Goal: Information Seeking & Learning: Compare options

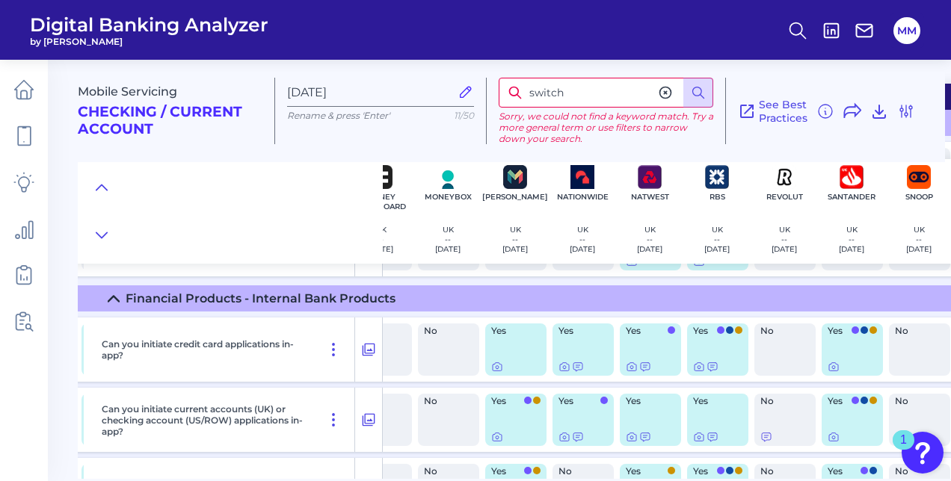
scroll to position [0, 776]
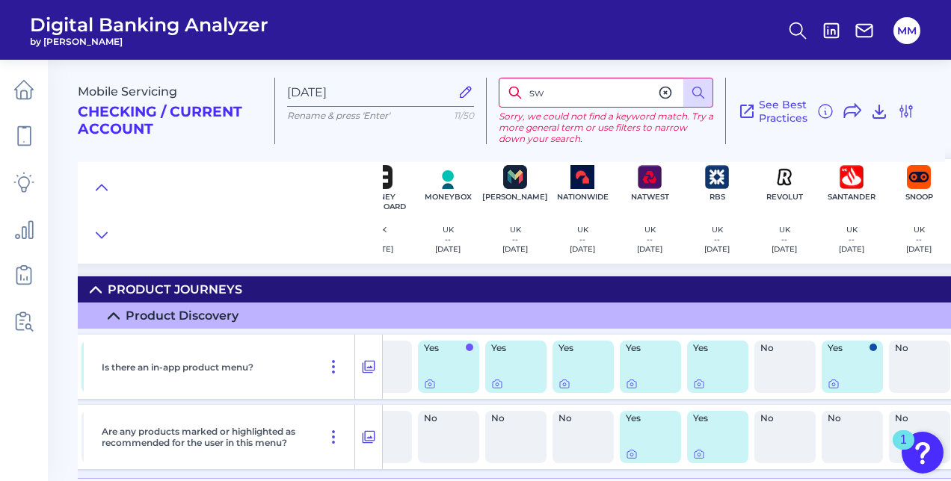
type input "s"
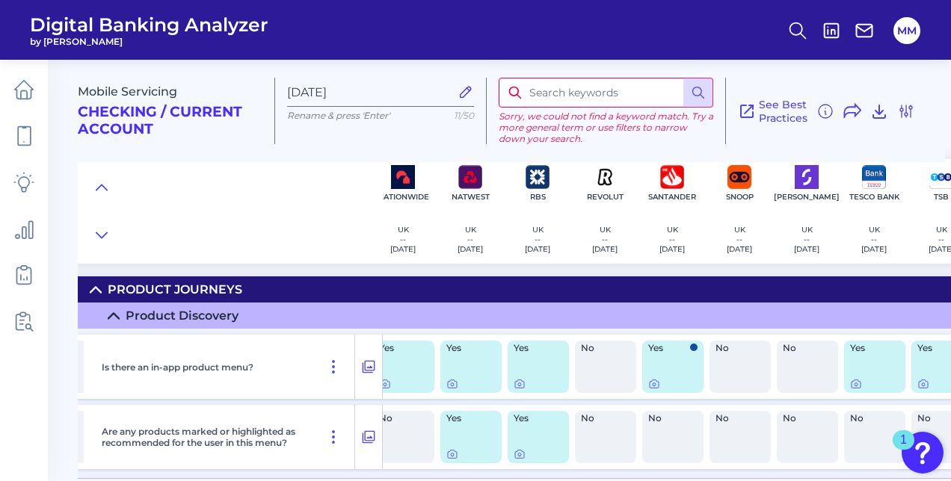
scroll to position [0, 1059]
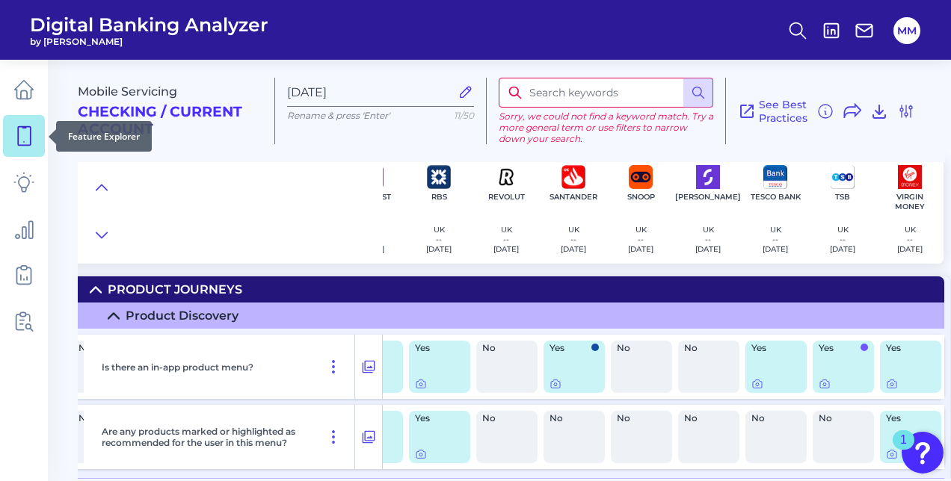
click at [15, 139] on icon at bounding box center [23, 136] width 21 height 21
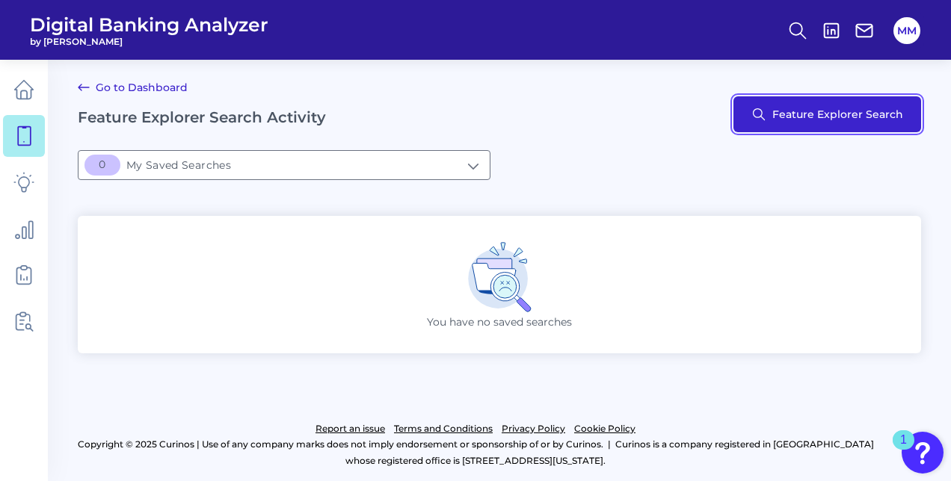
click at [797, 116] on button "Feature Explorer Search" at bounding box center [827, 114] width 188 height 36
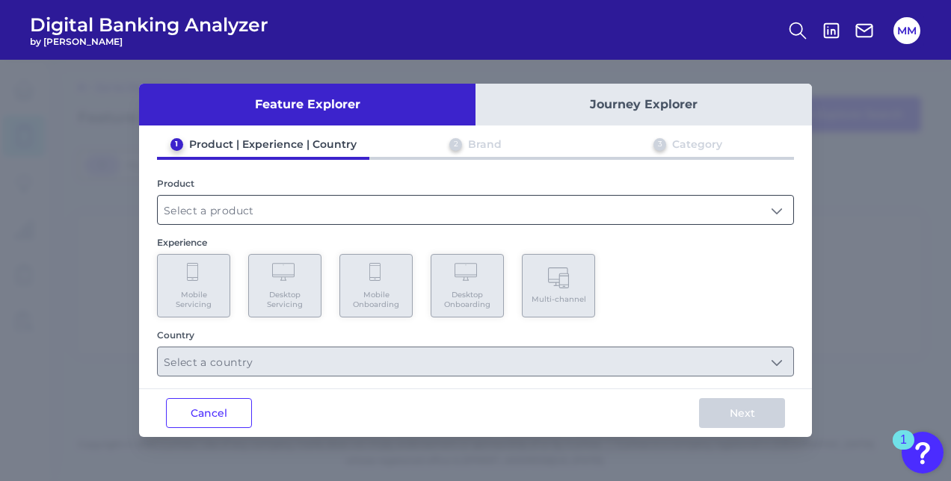
click at [348, 198] on input "text" at bounding box center [475, 210] width 635 height 28
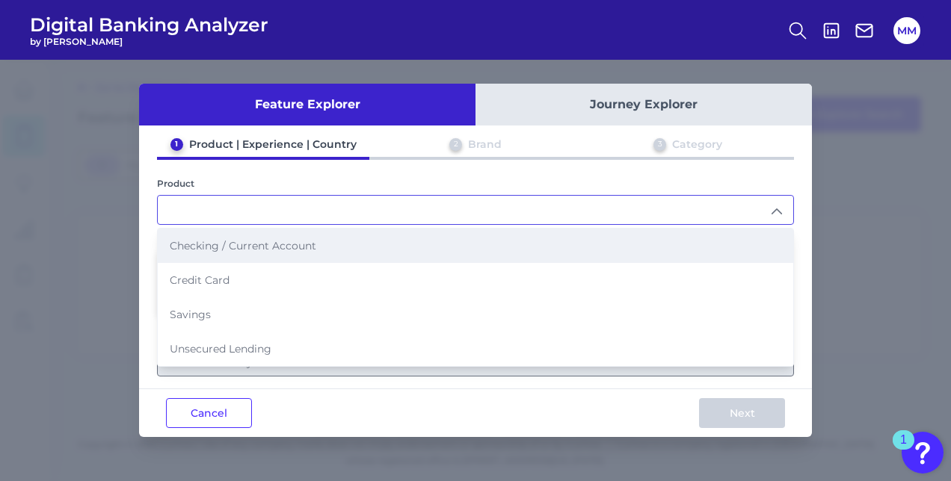
click at [314, 238] on li "Checking / Current Account" at bounding box center [475, 246] width 635 height 34
type input "Checking / Current Account"
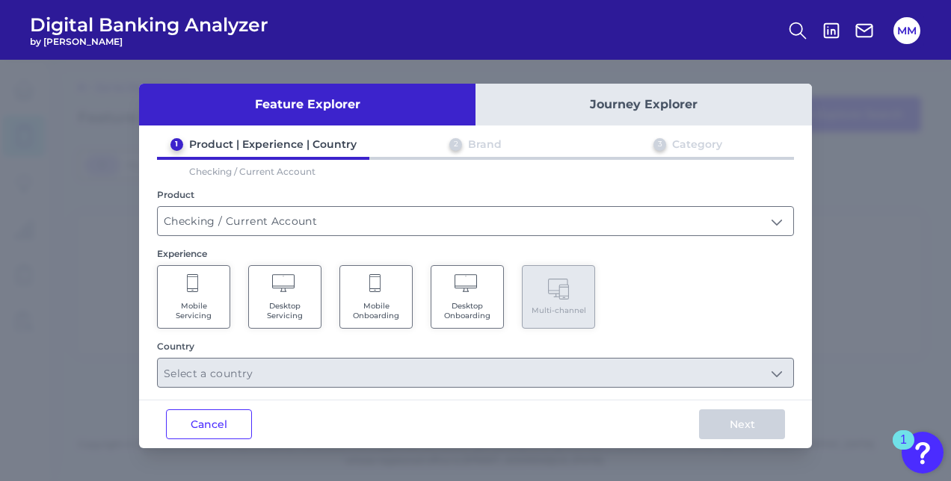
click at [217, 289] on Servicing "Mobile Servicing" at bounding box center [193, 297] width 73 height 64
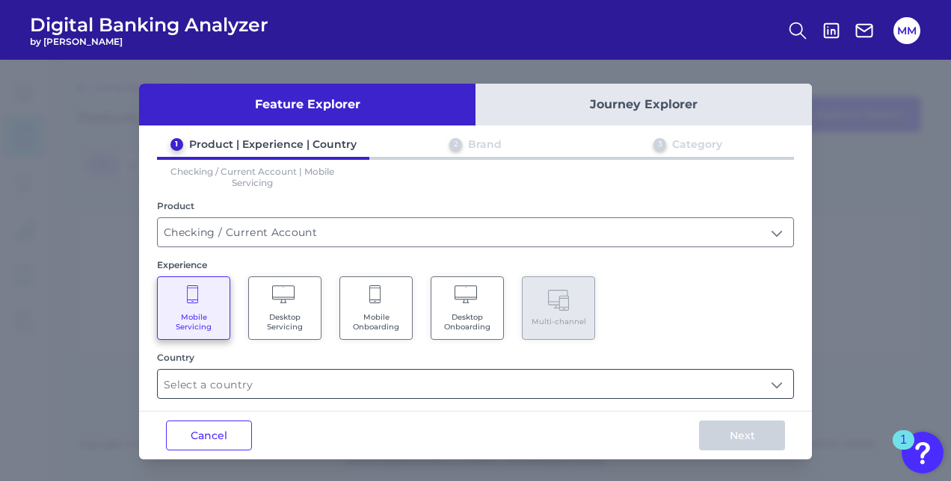
click at [274, 380] on input "text" at bounding box center [475, 384] width 635 height 28
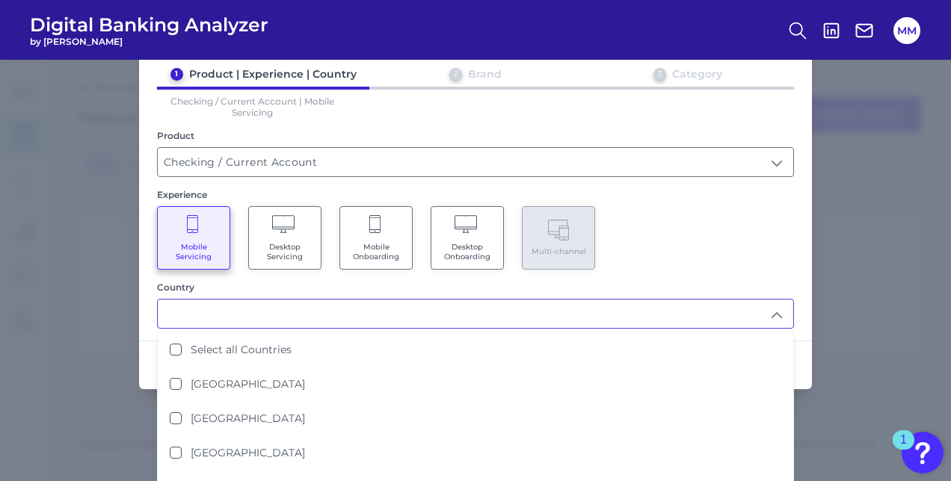
scroll to position [71, 0]
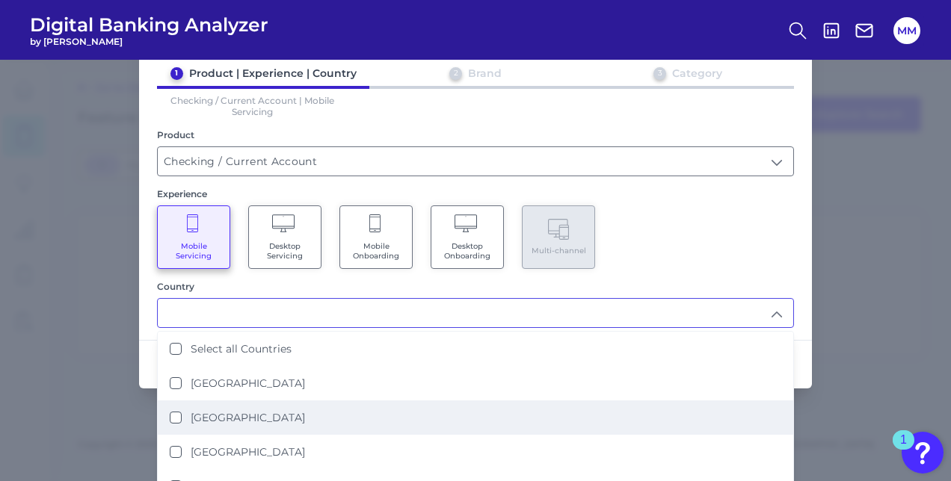
click at [173, 413] on Kingdom "[GEOGRAPHIC_DATA]" at bounding box center [176, 418] width 12 height 12
type input "[GEOGRAPHIC_DATA]"
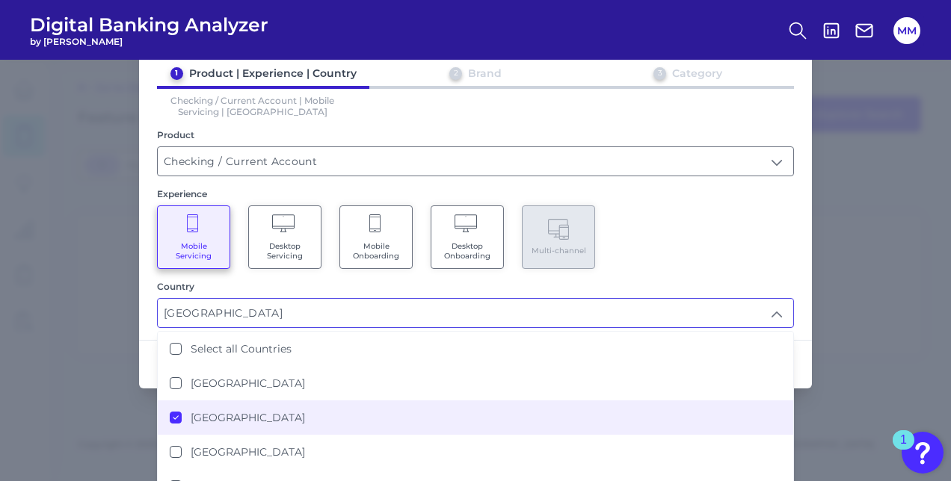
click at [172, 416] on icon at bounding box center [175, 417] width 7 height 7
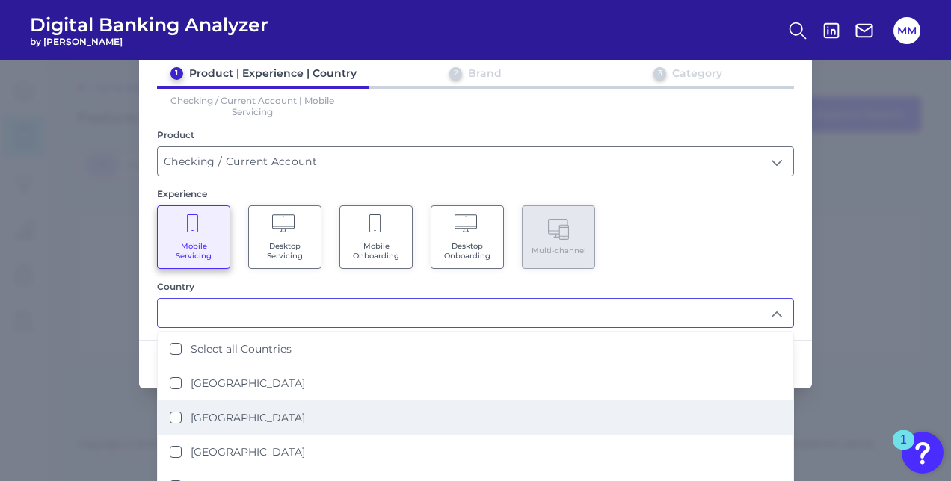
click at [360, 238] on Onboarding "Mobile Onboarding" at bounding box center [375, 238] width 73 height 64
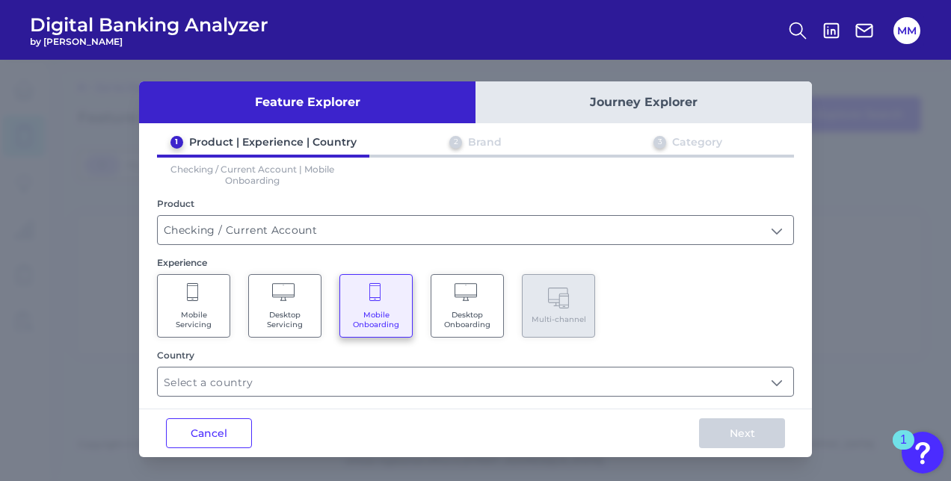
scroll to position [0, 0]
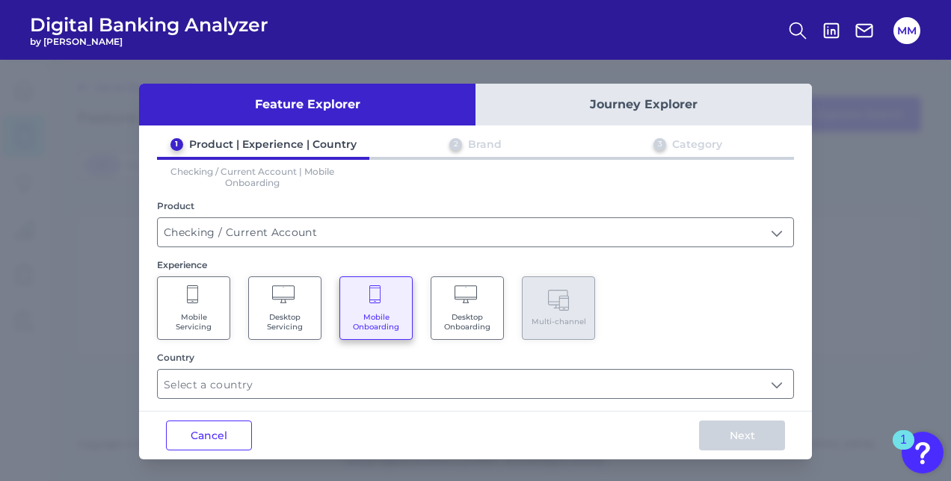
click at [360, 238] on input "Checking / Current Account" at bounding box center [475, 232] width 635 height 28
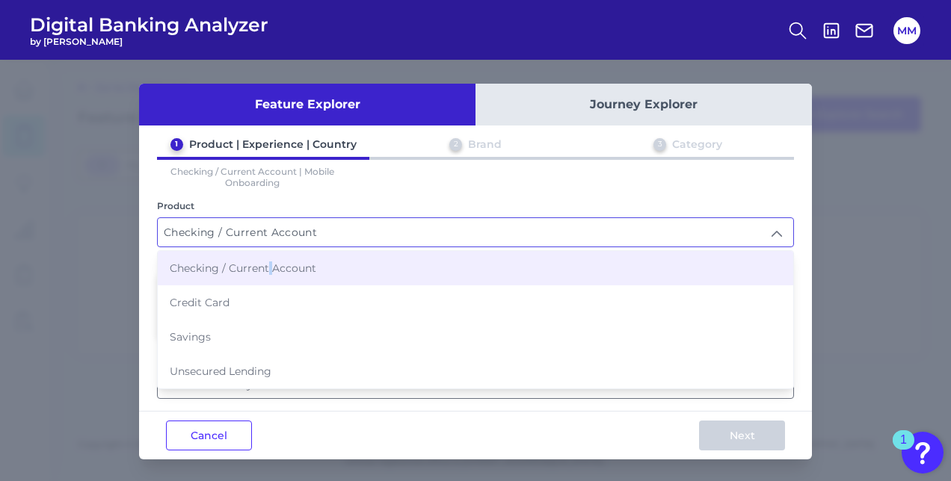
drag, startPoint x: 360, startPoint y: 238, endPoint x: 270, endPoint y: 274, distance: 97.3
click at [270, 274] on li "Checking / Current Account" at bounding box center [475, 268] width 635 height 34
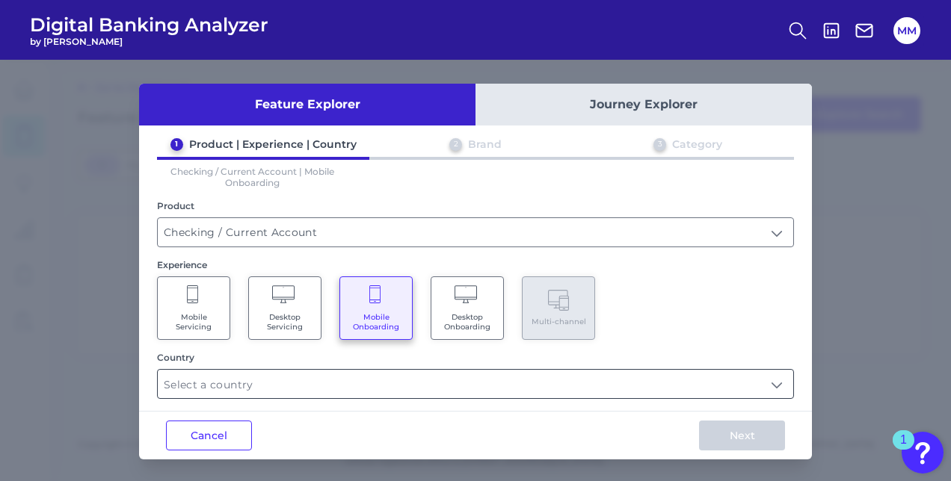
click at [215, 372] on input "text" at bounding box center [475, 384] width 635 height 28
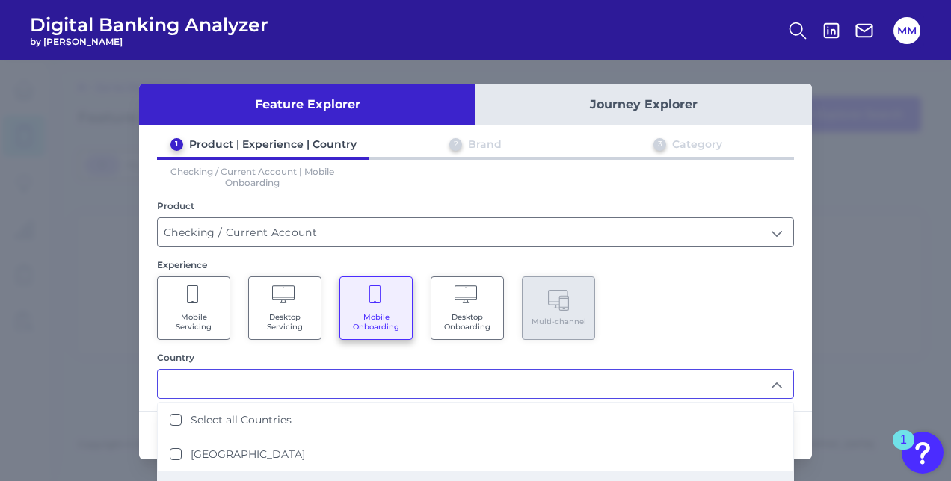
scroll to position [19, 0]
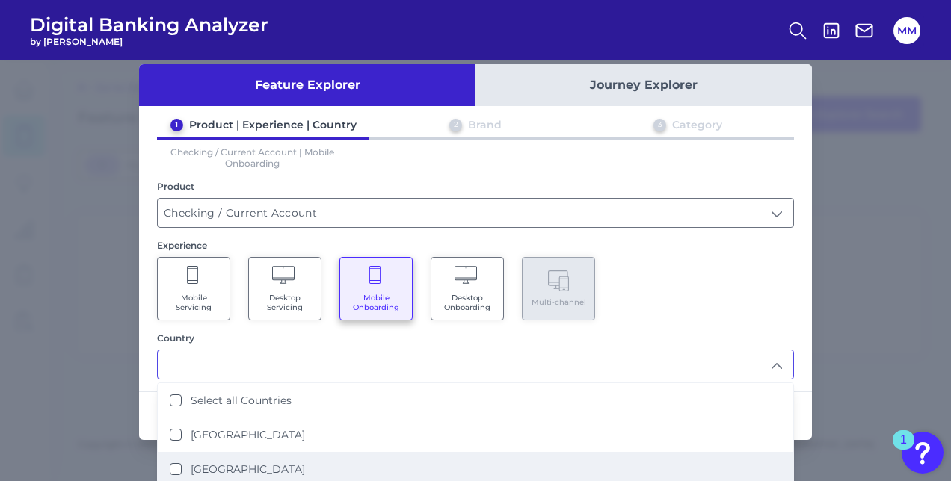
click at [191, 466] on label "[GEOGRAPHIC_DATA]" at bounding box center [248, 469] width 114 height 13
type input "[GEOGRAPHIC_DATA]"
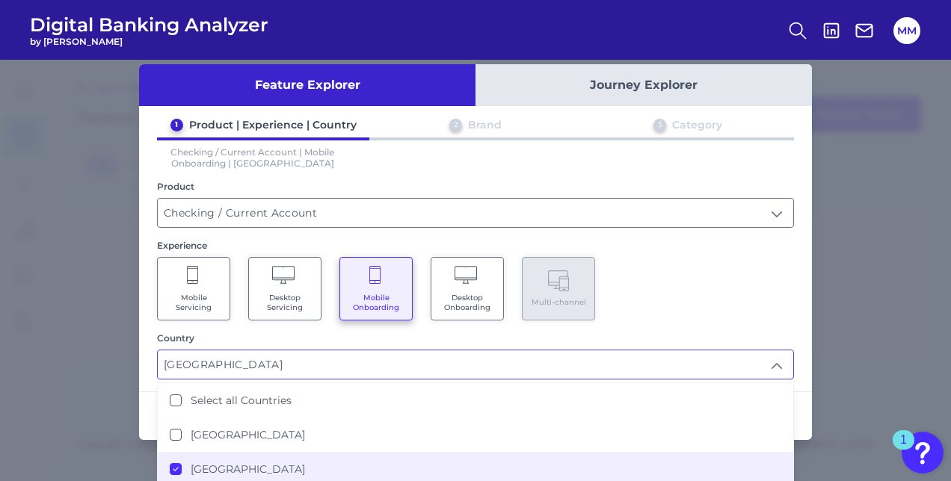
click at [676, 310] on div "Mobile Servicing Desktop Servicing Mobile Onboarding Desktop Onboarding Multi-c…" at bounding box center [475, 289] width 637 height 64
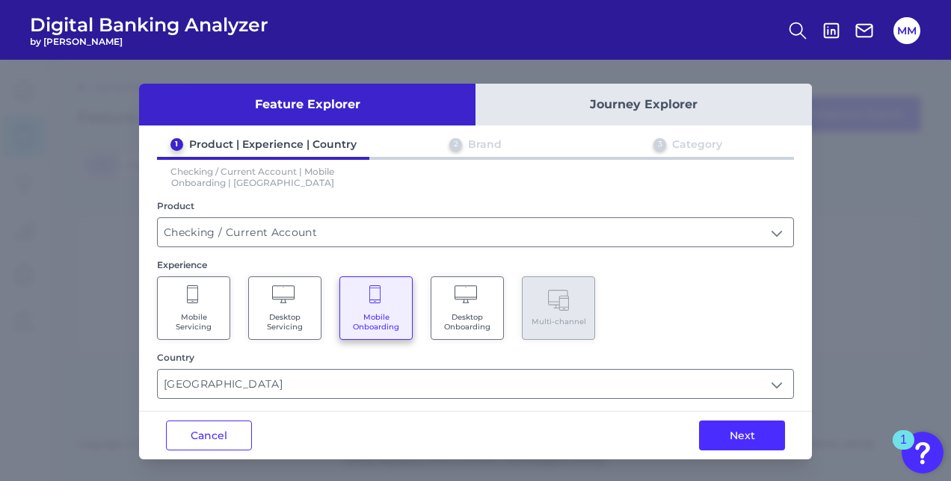
click at [676, 310] on div "Mobile Servicing Desktop Servicing Mobile Onboarding Desktop Onboarding Multi-c…" at bounding box center [475, 309] width 637 height 64
click at [759, 432] on button "Next" at bounding box center [742, 436] width 86 height 30
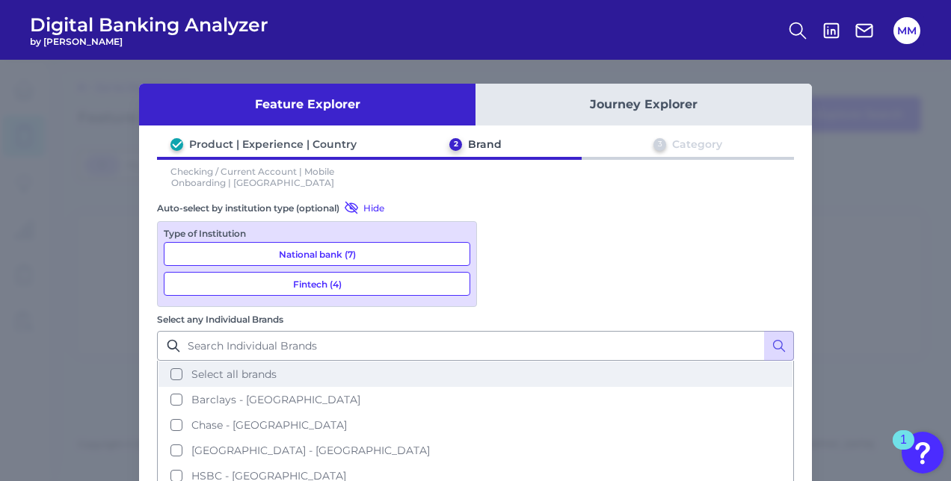
click at [496, 362] on button "Select all brands" at bounding box center [475, 374] width 634 height 25
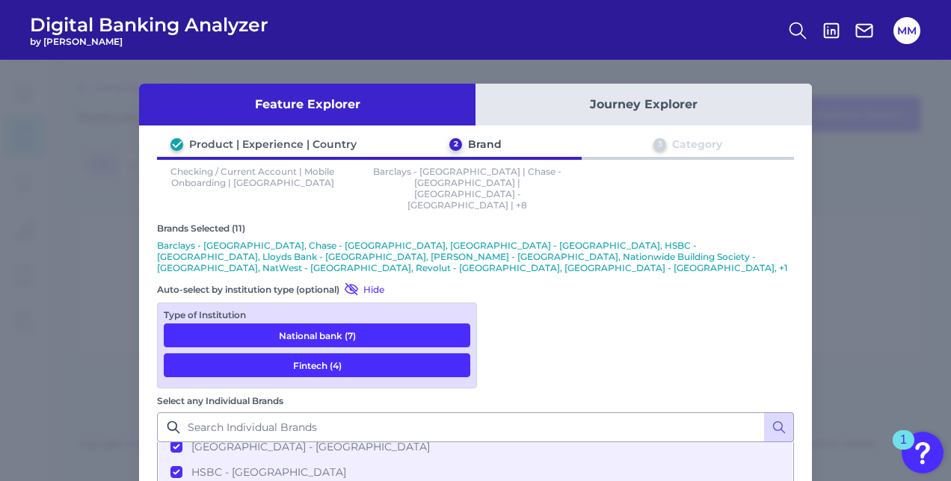
scroll to position [107, 0]
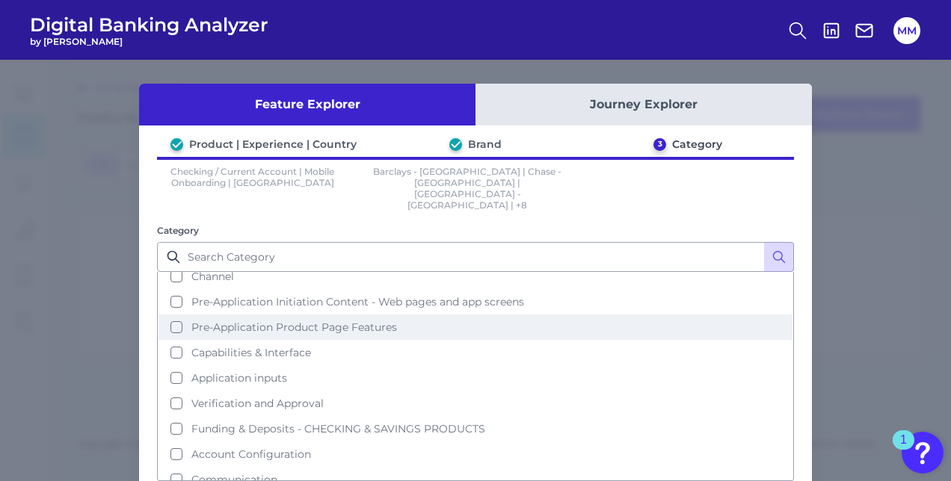
scroll to position [37, 0]
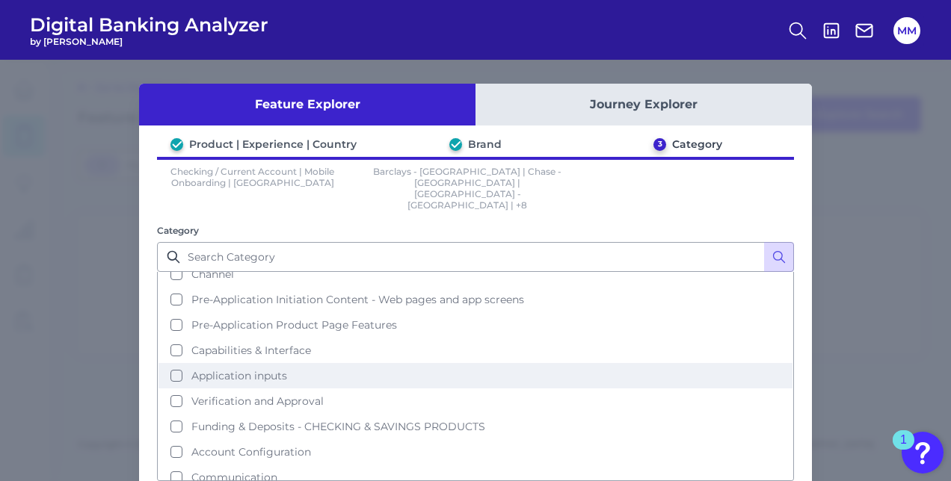
click at [447, 363] on button "Application inputs" at bounding box center [475, 375] width 634 height 25
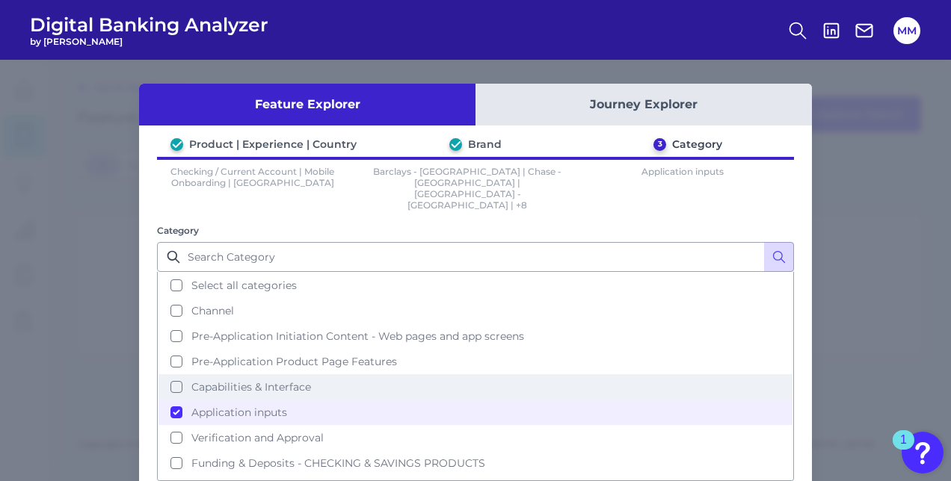
scroll to position [0, 0]
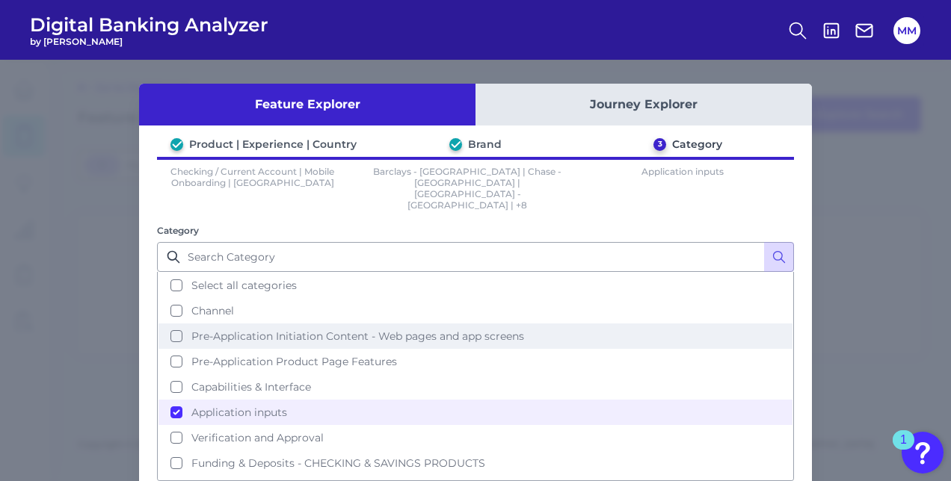
click at [399, 330] on span "Pre-Application Initiation Content - Web pages and app screens" at bounding box center [357, 336] width 333 height 13
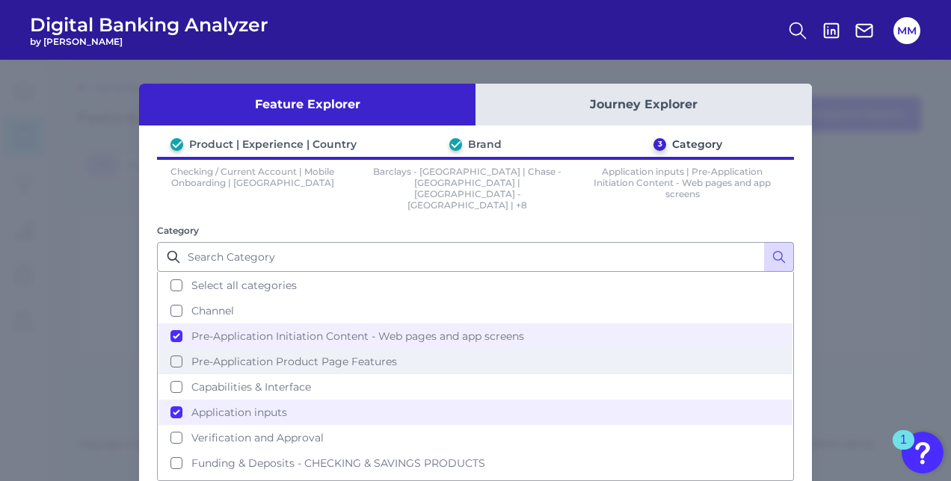
click at [404, 349] on button "Pre-Application Product Page Features" at bounding box center [475, 361] width 634 height 25
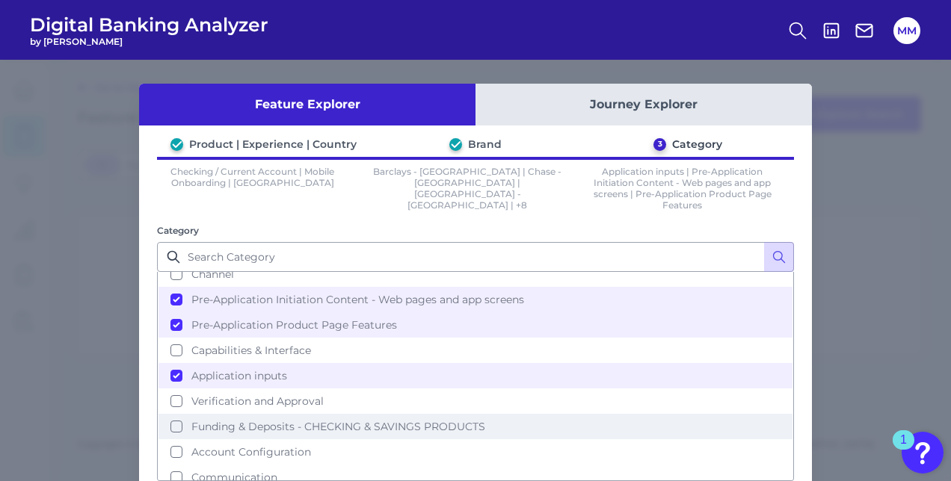
scroll to position [81, 0]
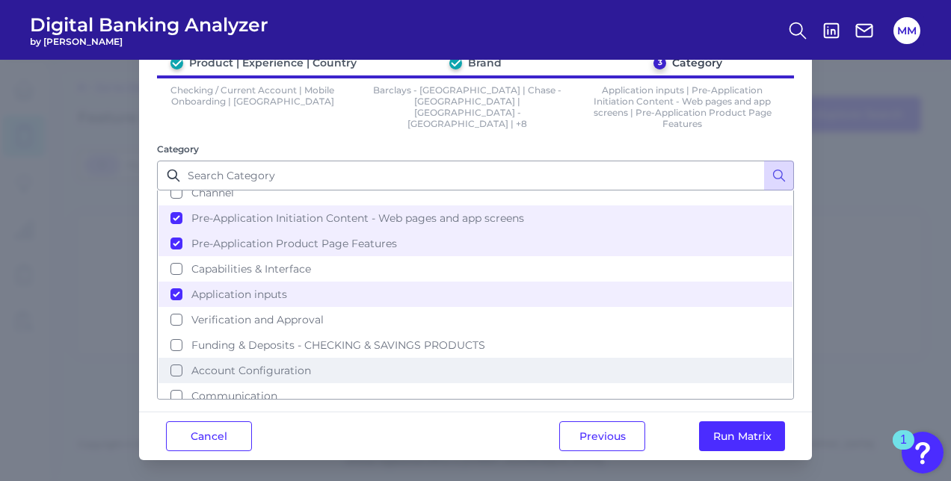
click at [345, 360] on button "Account Configuration" at bounding box center [475, 370] width 634 height 25
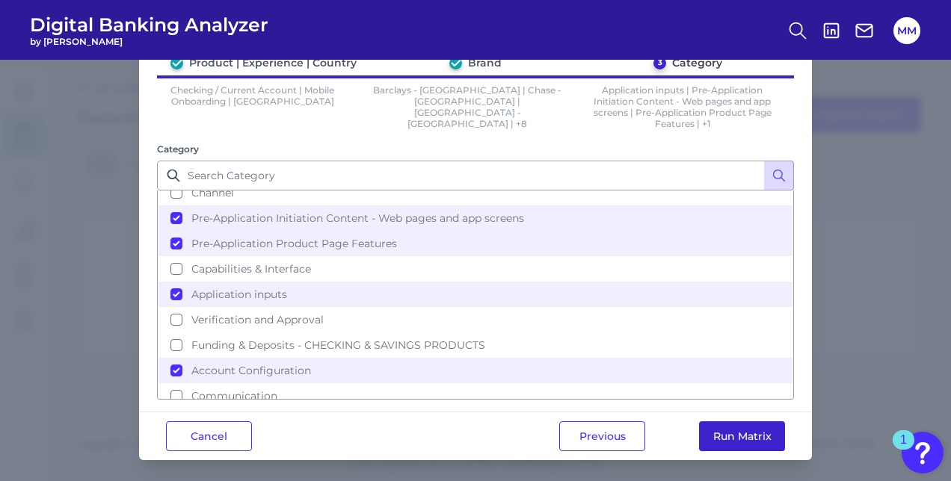
click at [713, 431] on button "Run Matrix" at bounding box center [742, 437] width 86 height 30
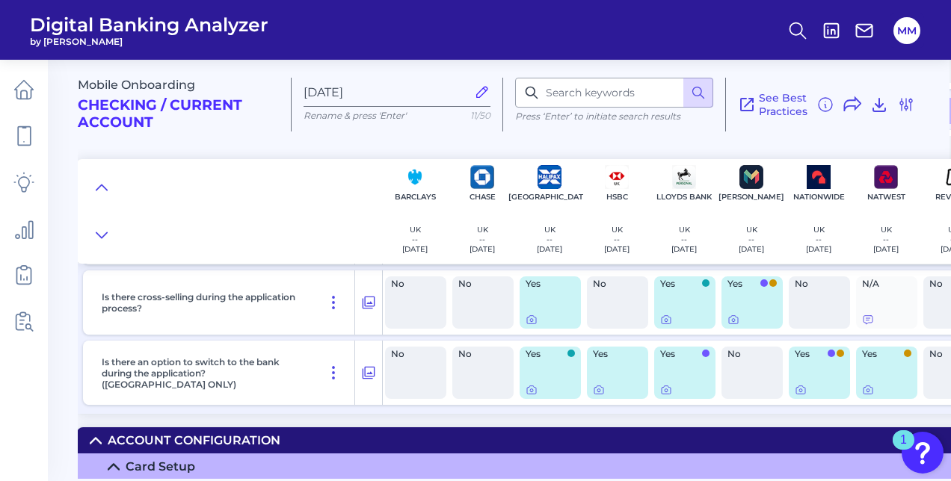
scroll to position [2990, 0]
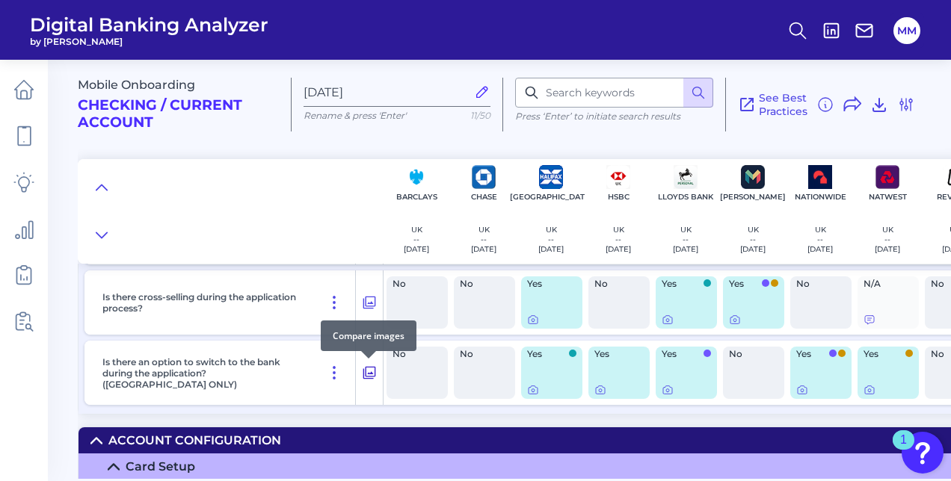
click at [366, 372] on icon at bounding box center [369, 373] width 13 height 13
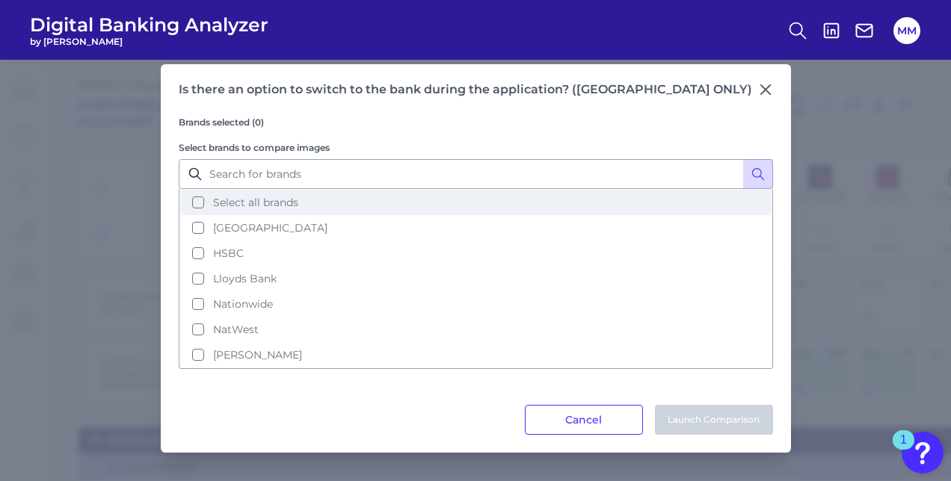
click at [231, 196] on button "Select all brands" at bounding box center [475, 202] width 591 height 25
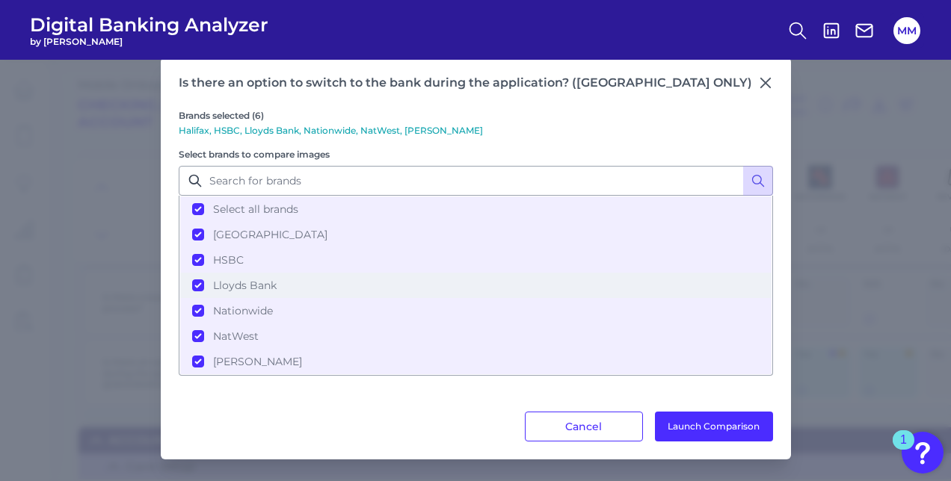
scroll to position [15, 0]
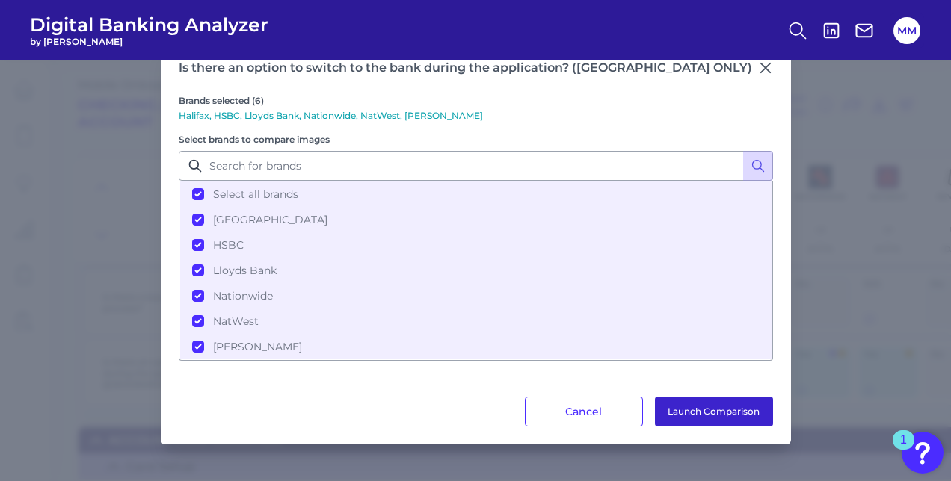
click at [655, 404] on button "Launch Comparison" at bounding box center [714, 412] width 118 height 30
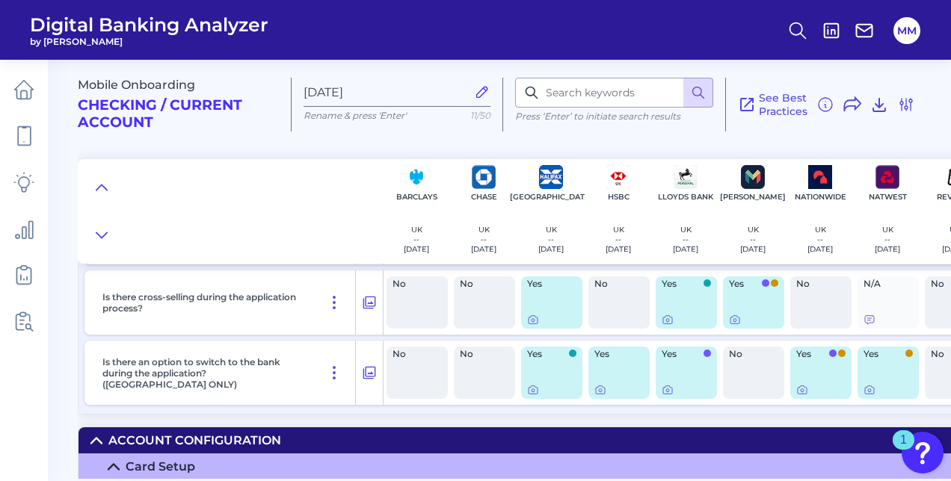
scroll to position [2990, 185]
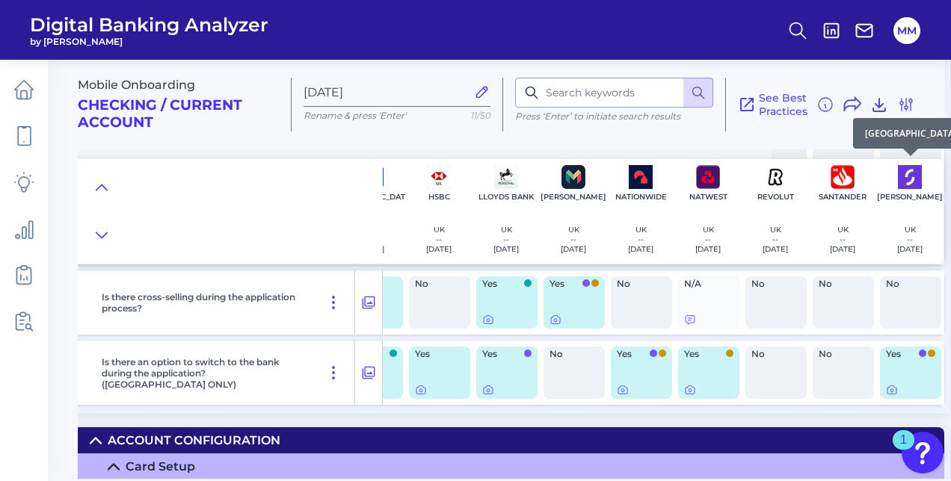
click at [906, 172] on img at bounding box center [910, 177] width 24 height 24
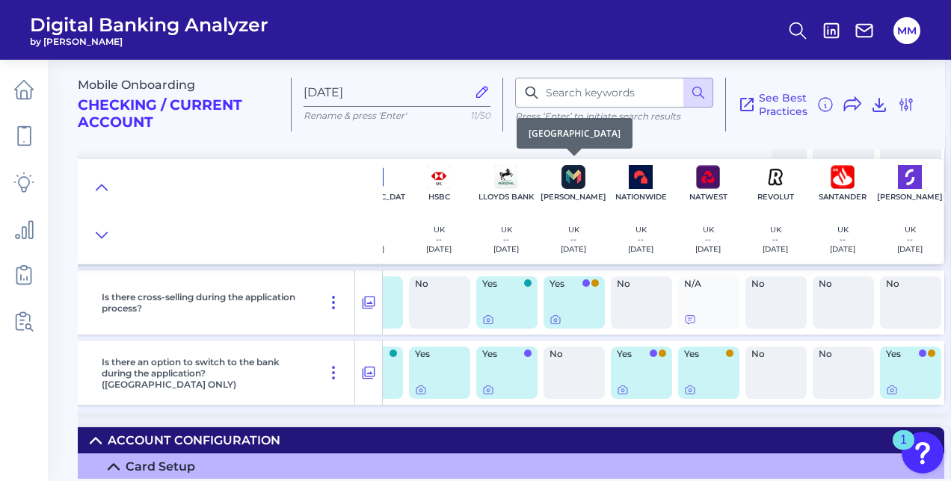
click at [561, 179] on img at bounding box center [573, 177] width 24 height 24
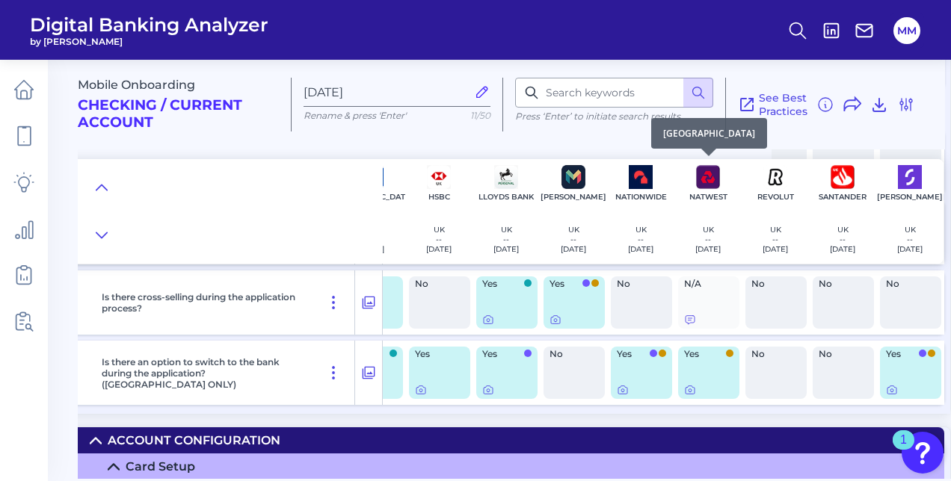
click at [698, 175] on img at bounding box center [708, 177] width 24 height 24
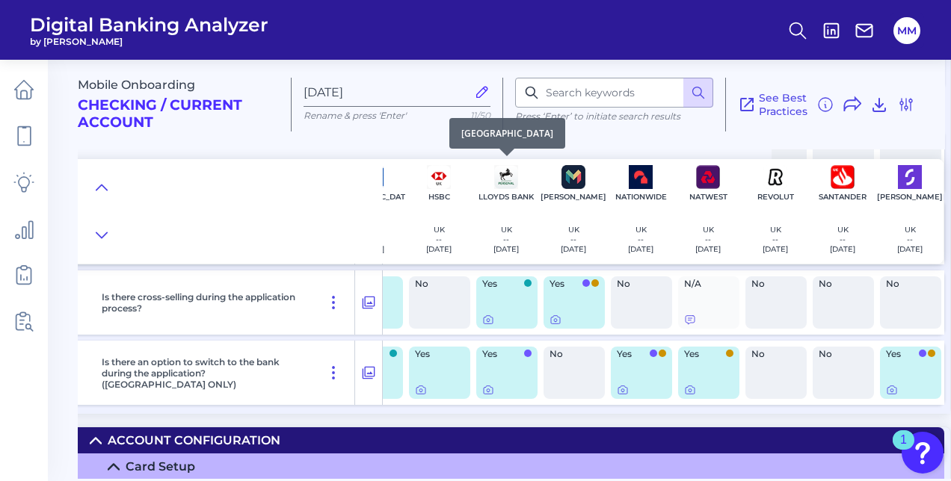
drag, startPoint x: 513, startPoint y: 179, endPoint x: 496, endPoint y: 176, distance: 16.7
click at [496, 176] on img at bounding box center [506, 177] width 24 height 24
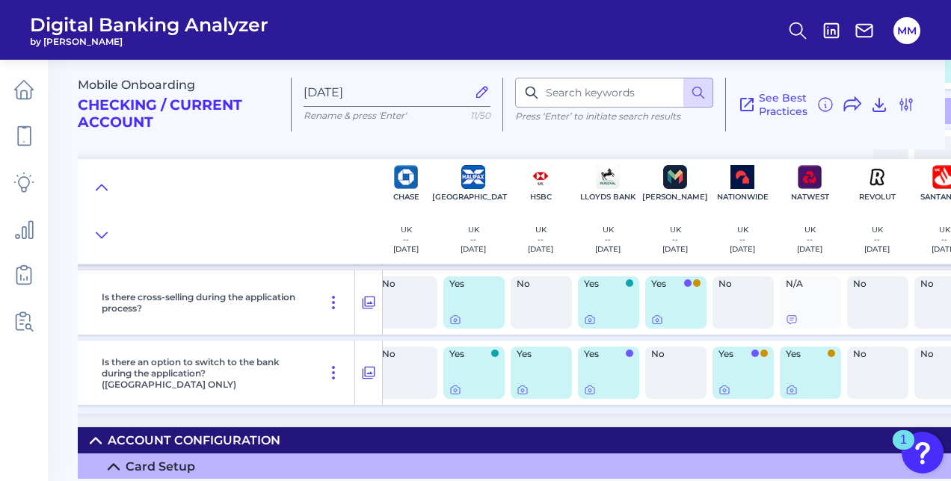
scroll to position [2990, 77]
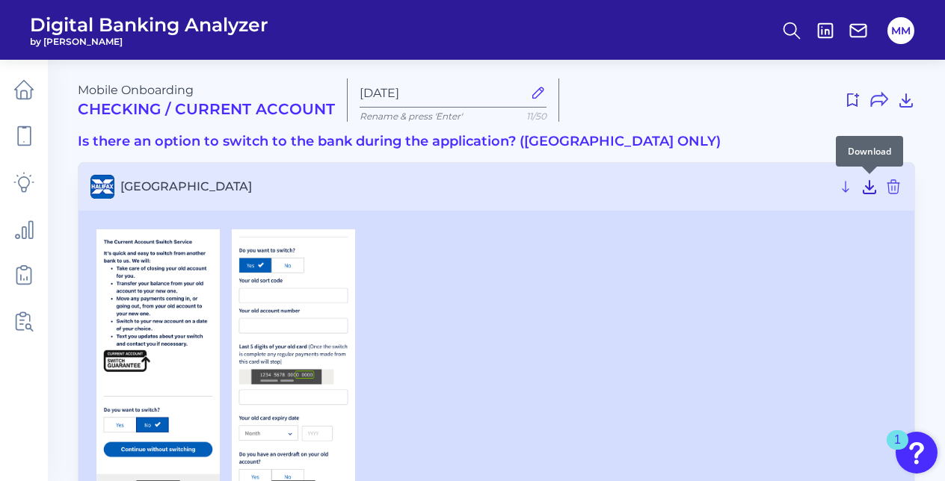
click at [864, 191] on icon at bounding box center [869, 187] width 12 height 13
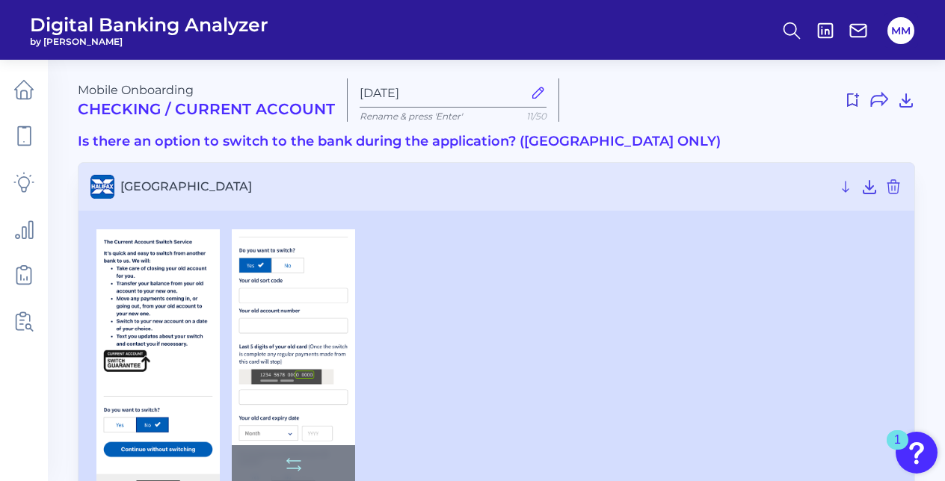
click at [304, 341] on img at bounding box center [293, 358] width 123 height 256
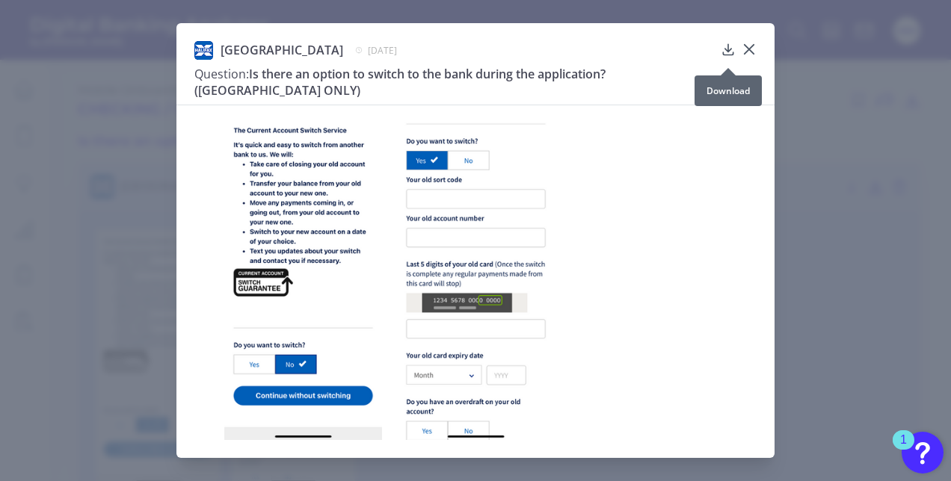
click at [724, 55] on icon at bounding box center [728, 49] width 10 height 10
click at [807, 280] on div "Halifax January 11, 2025 Question: Is there an option to switch to the bank dur…" at bounding box center [475, 240] width 951 height 481
click at [742, 64] on div at bounding box center [749, 68] width 15 height 15
click at [754, 57] on icon at bounding box center [749, 49] width 15 height 15
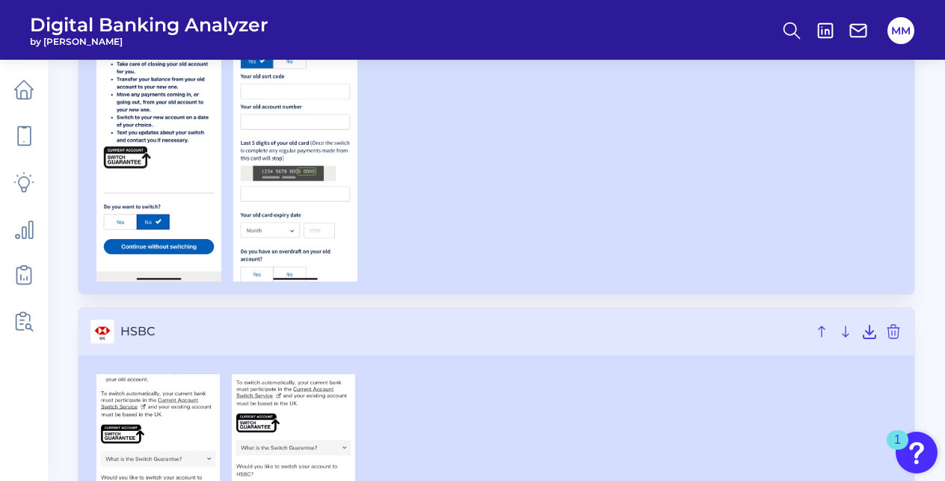
scroll to position [364, 0]
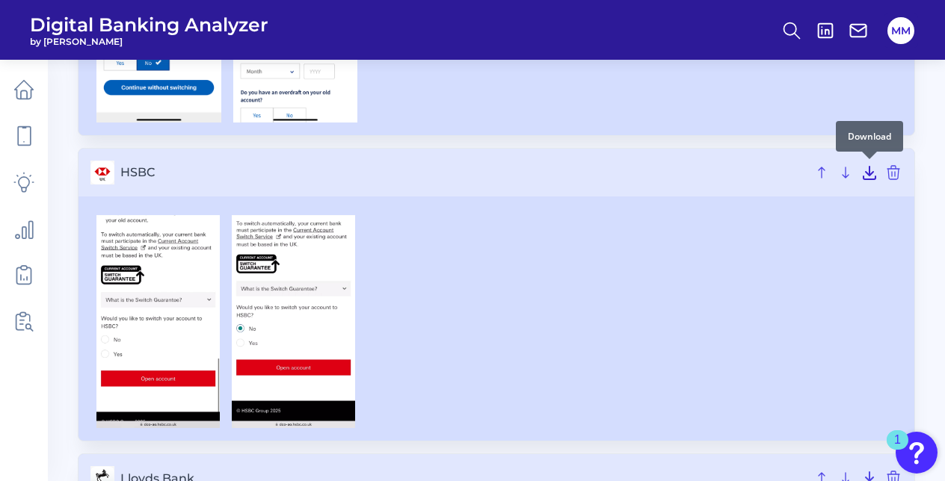
click at [866, 177] on icon at bounding box center [869, 173] width 12 height 13
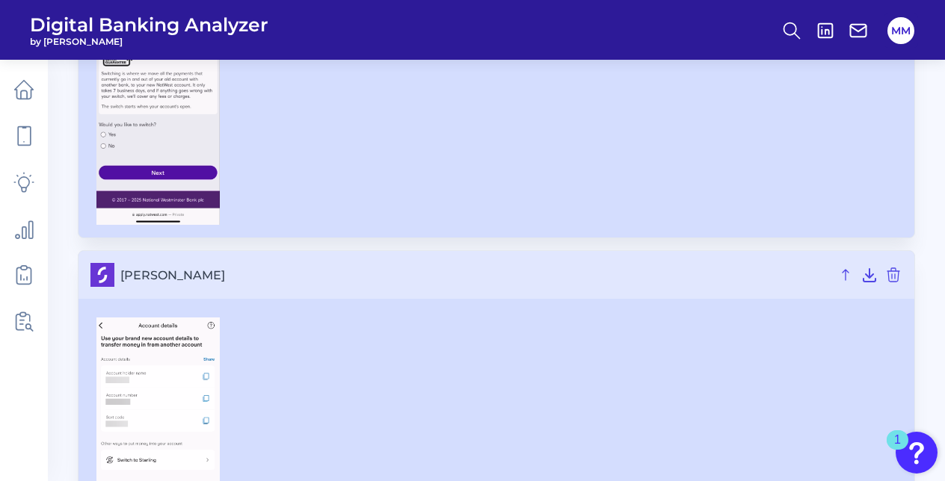
scroll to position [1740, 0]
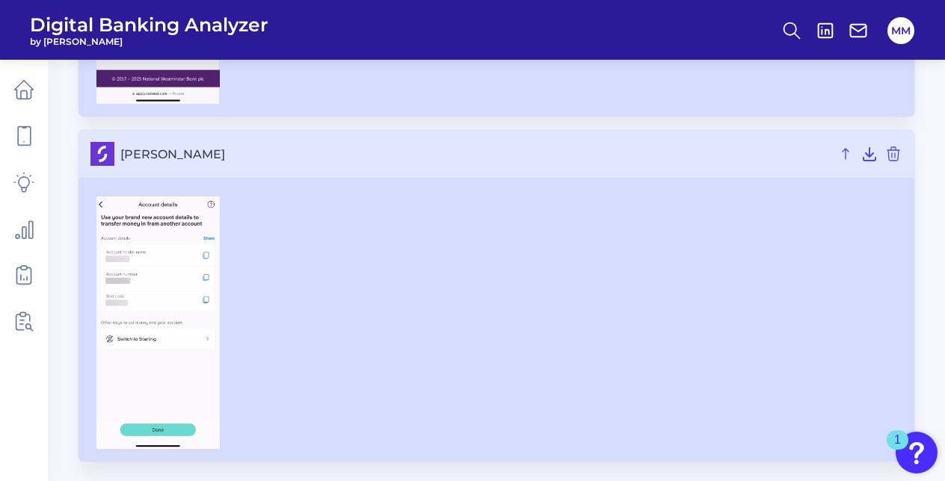
click at [351, 176] on section "[PERSON_NAME]" at bounding box center [496, 295] width 837 height 333
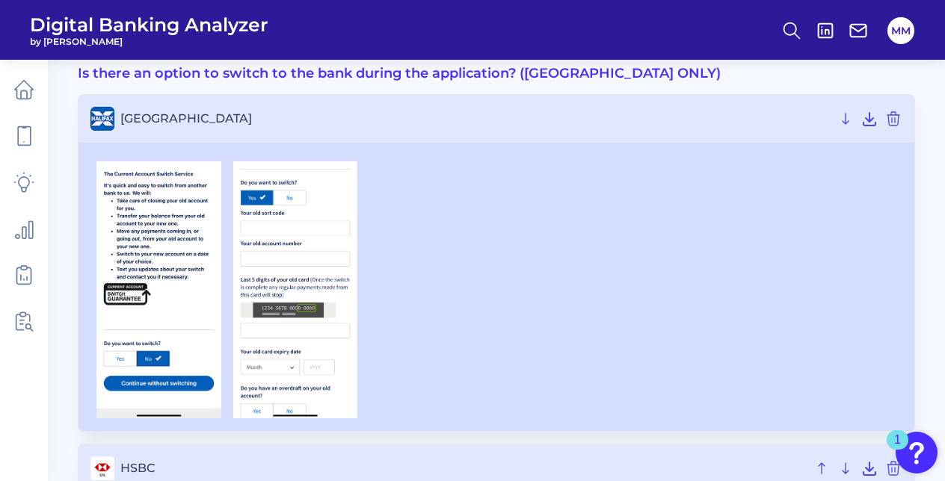
scroll to position [0, 0]
